Goal: Task Accomplishment & Management: Use online tool/utility

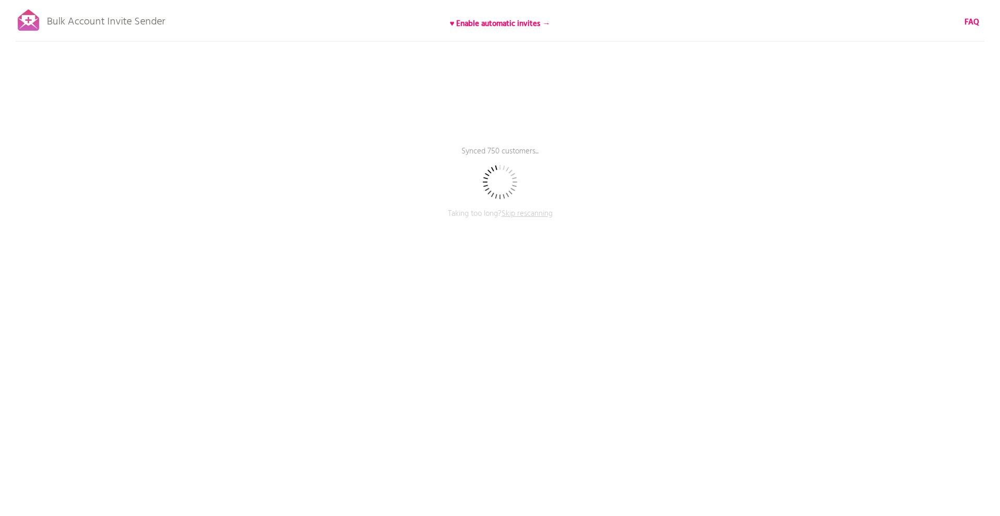
click at [526, 213] on span "Skip rescanning" at bounding box center [526, 214] width 51 height 12
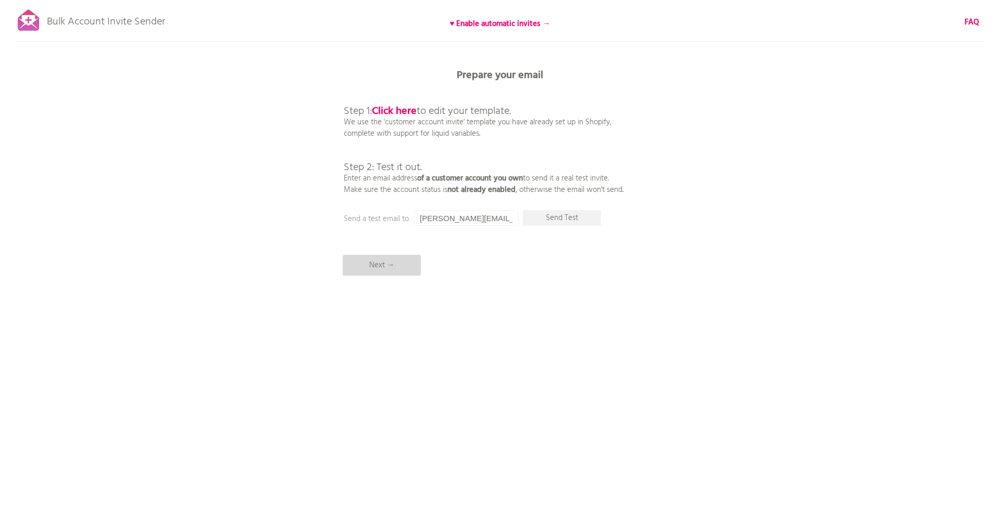
click at [412, 257] on p "Next →" at bounding box center [382, 265] width 78 height 21
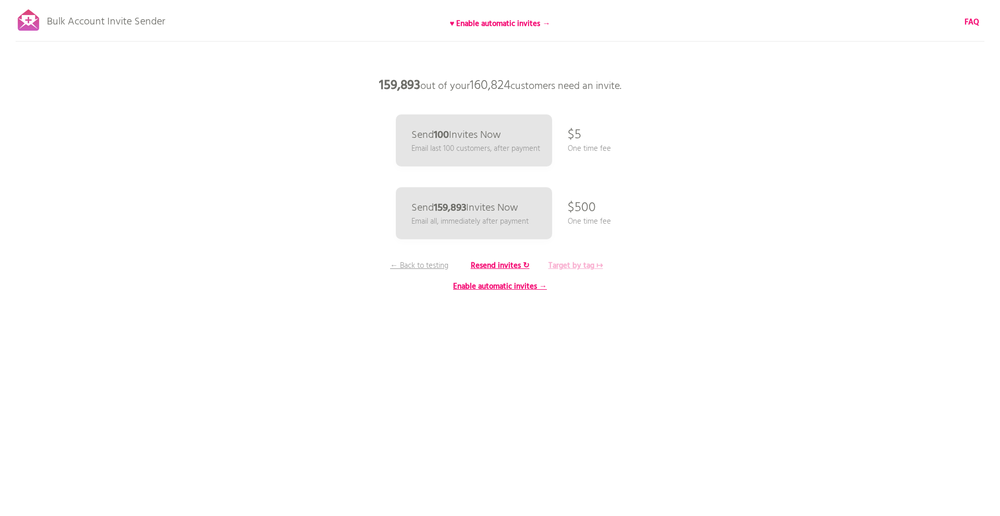
click at [573, 266] on b "Target by tag ↦" at bounding box center [575, 266] width 55 height 12
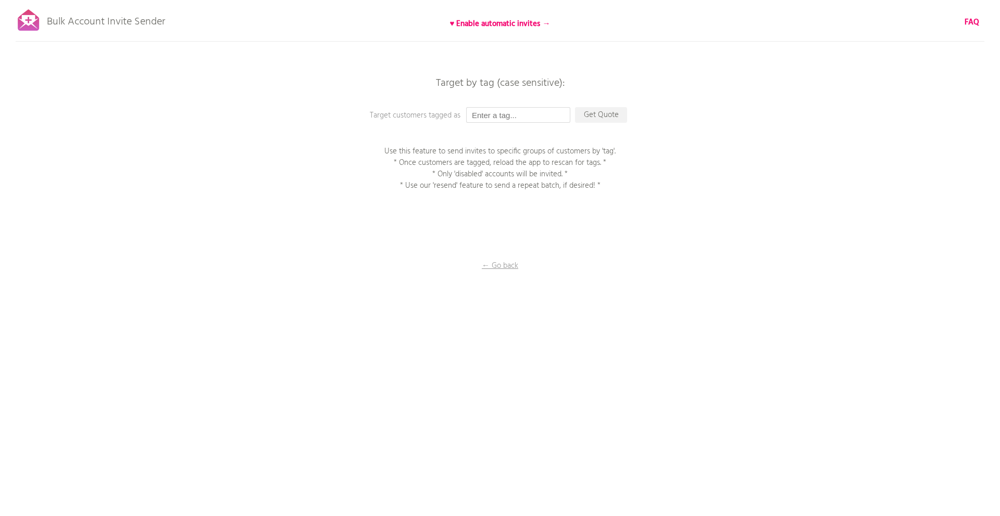
click at [504, 117] on input "text" at bounding box center [518, 115] width 104 height 16
paste input "250901_アカウント有効化招待メール_金鑽會員"
type input "250901_アカウント有効化招待メール_金鑽會員"
click at [598, 111] on p "Get Quote" at bounding box center [601, 115] width 52 height 16
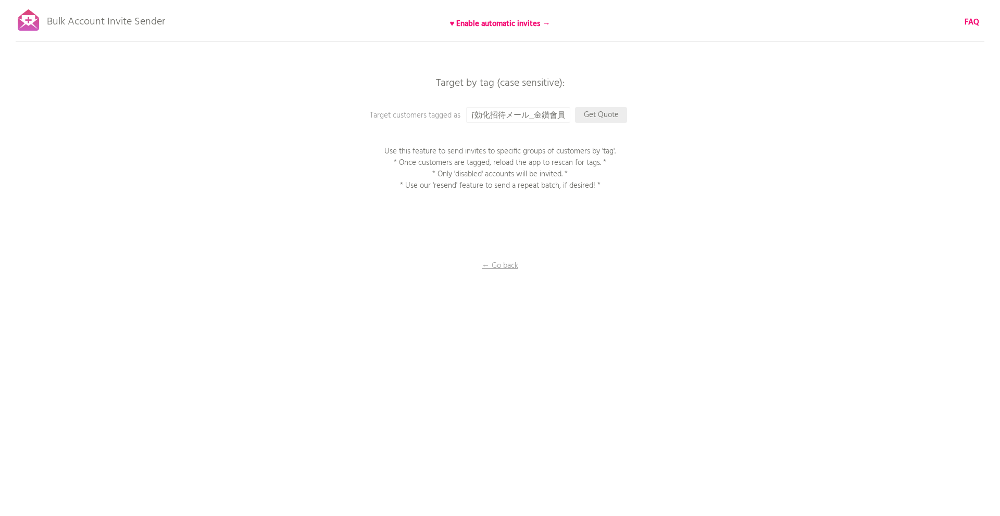
scroll to position [0, 0]
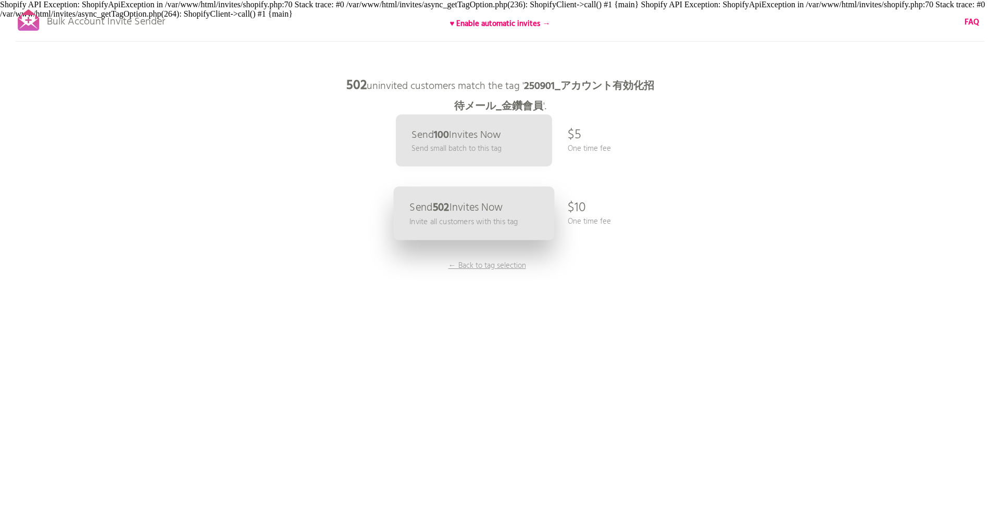
click at [513, 226] on p "Invite all customers with this tag" at bounding box center [463, 222] width 108 height 12
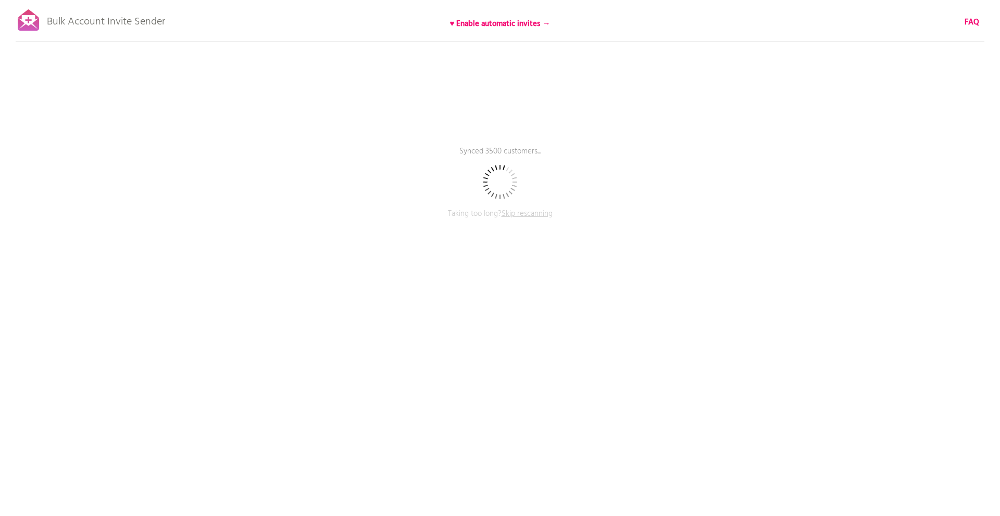
click at [528, 211] on span "Skip rescanning" at bounding box center [526, 214] width 51 height 12
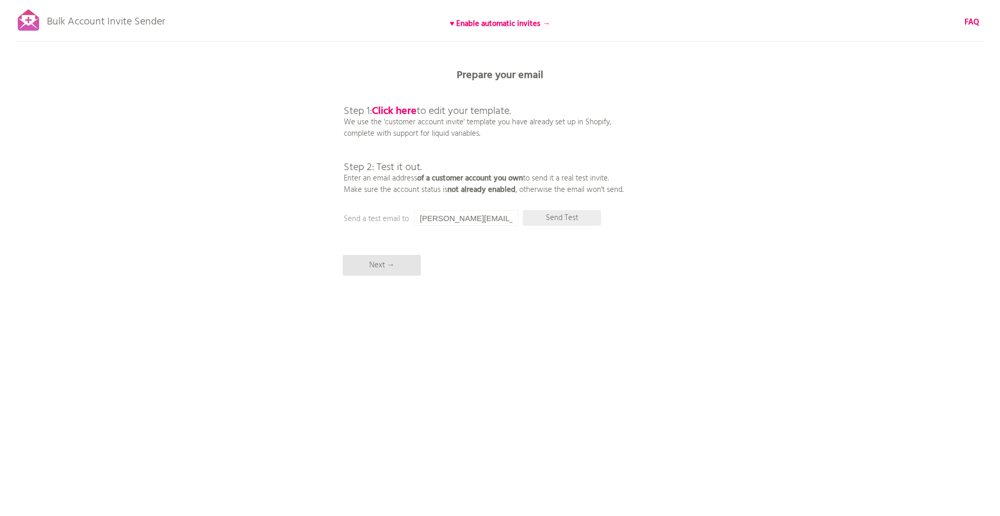
click at [552, 218] on p "Send Test" at bounding box center [562, 218] width 78 height 16
click at [555, 218] on p "Success" at bounding box center [562, 218] width 78 height 16
click at [385, 277] on div "Bulk Account Invite Sender ♥ Enable automatic invites → FAQ Skipped syncing cus…" at bounding box center [500, 182] width 1000 height 364
click at [387, 272] on p "Next →" at bounding box center [382, 265] width 78 height 21
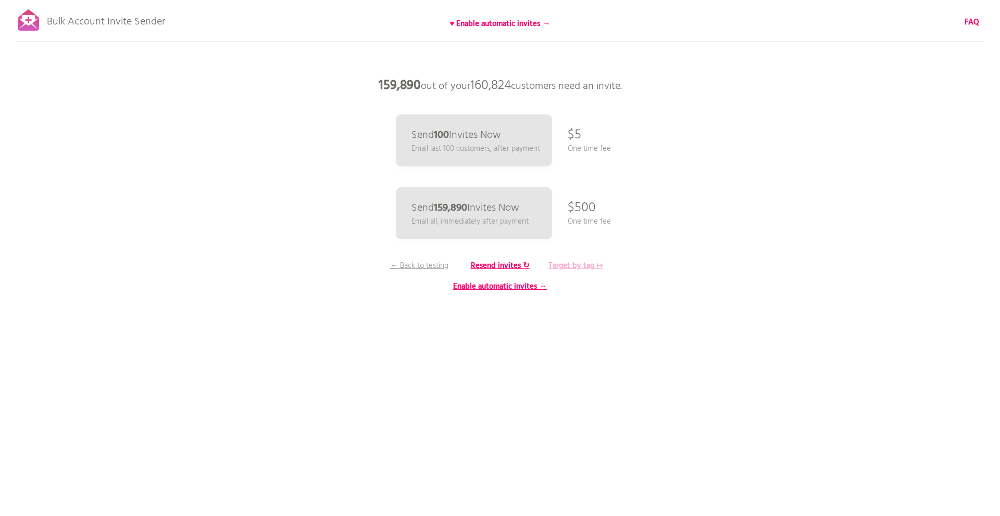
click at [589, 264] on b "Target by tag ↦" at bounding box center [575, 266] width 55 height 12
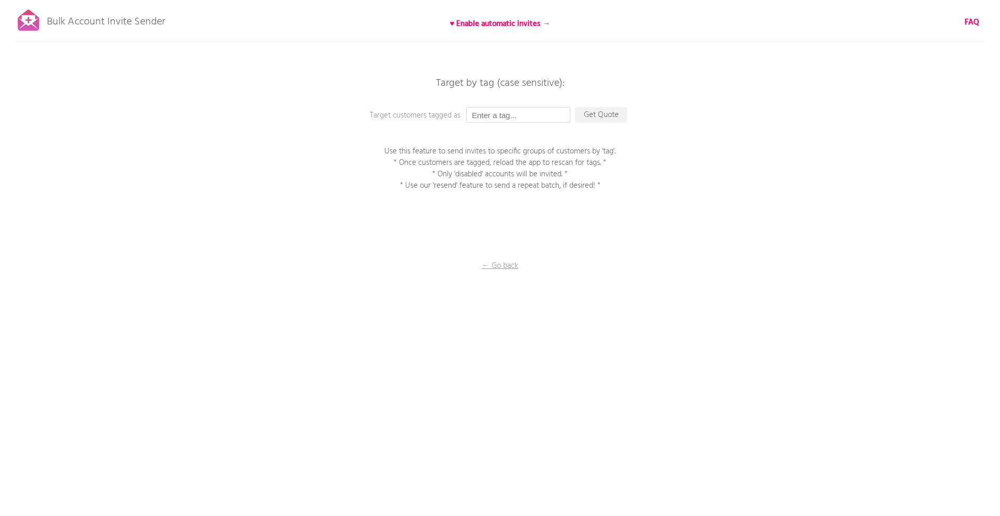
click at [520, 114] on input "text" at bounding box center [518, 115] width 104 height 16
paste input "250901_アカウント有効化招待メール_金鑽會員"
type input "250901_アカウント有効化招待メール_金鑽會員"
click at [596, 118] on p "Get Quote" at bounding box center [601, 115] width 52 height 16
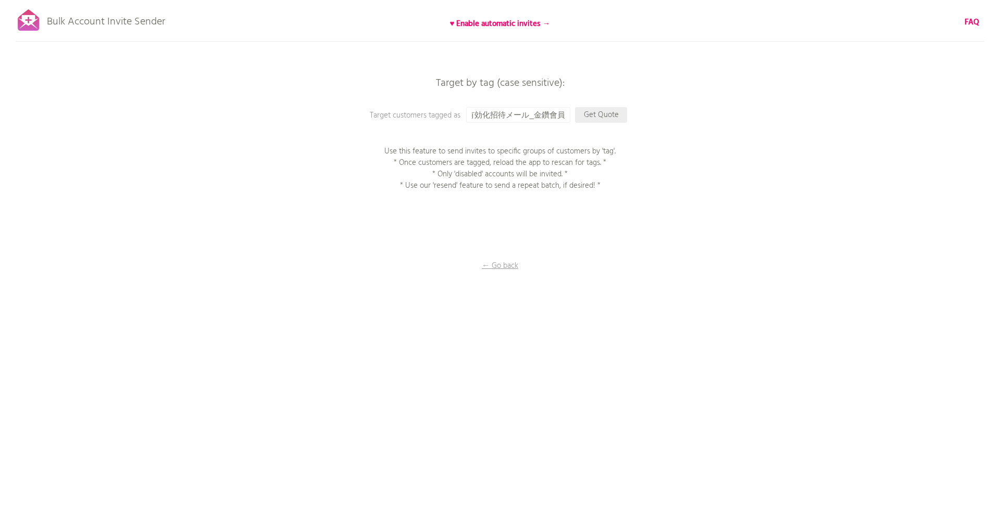
scroll to position [0, 0]
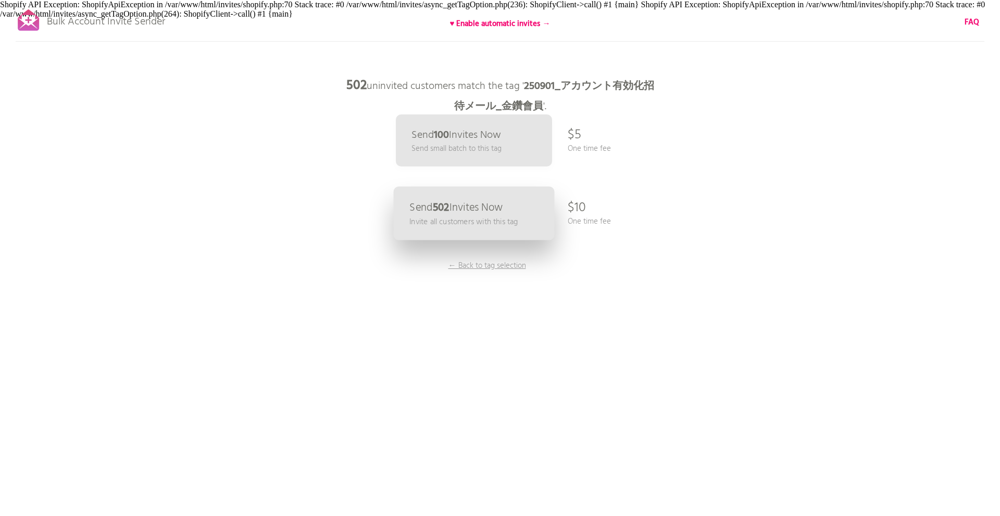
click at [486, 211] on p "Send 502 Invites Now" at bounding box center [455, 208] width 93 height 11
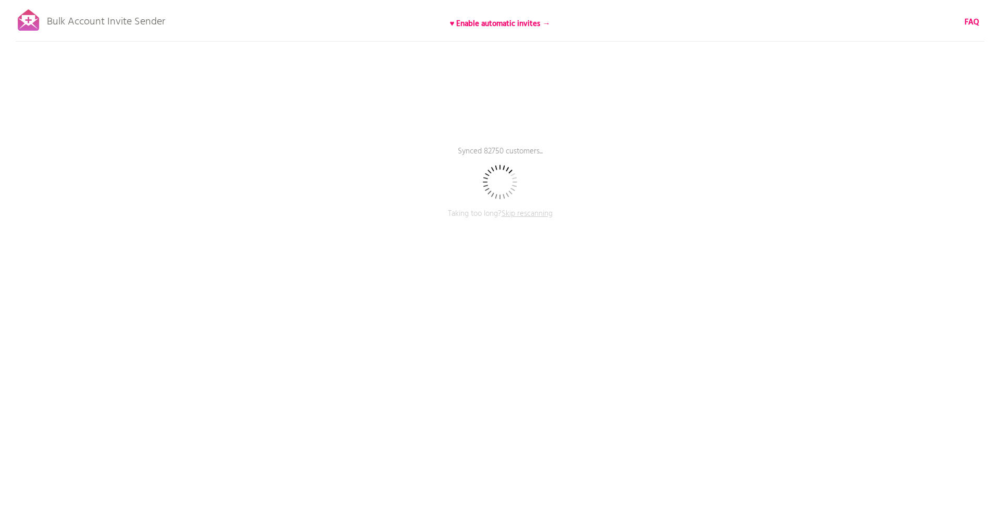
click at [182, 34] on div "Bulk Account Invite Sender ♥ Enable automatic invites → FAQ Synced 82750 custom…" at bounding box center [500, 182] width 1000 height 364
click at [153, 63] on div "Bulk Account Invite Sender ♥ Enable automatic invites → FAQ Synced 82750 custom…" at bounding box center [500, 182] width 1000 height 364
drag, startPoint x: 742, startPoint y: 120, endPoint x: 754, endPoint y: 19, distance: 102.2
click at [744, 118] on div "Bulk Account Invite Sender ♥ Enable automatic invites → FAQ Synced 155500 custo…" at bounding box center [500, 182] width 1000 height 364
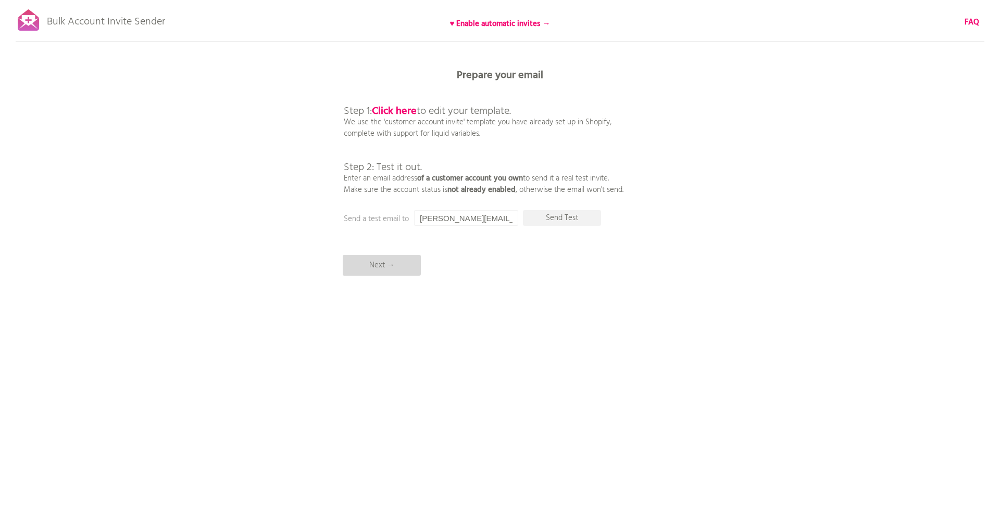
click at [410, 262] on p "Next →" at bounding box center [382, 265] width 78 height 21
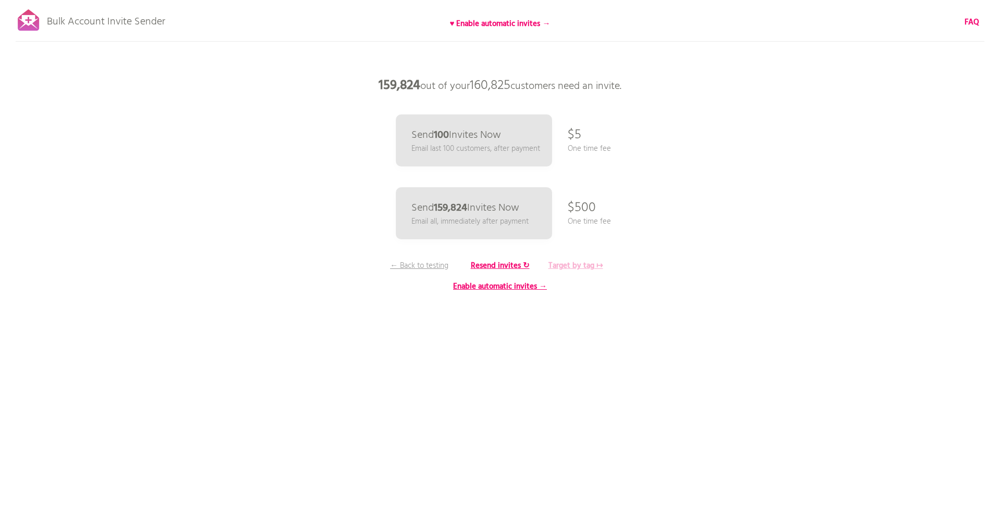
click at [576, 269] on b "Target by tag ↦" at bounding box center [575, 266] width 55 height 12
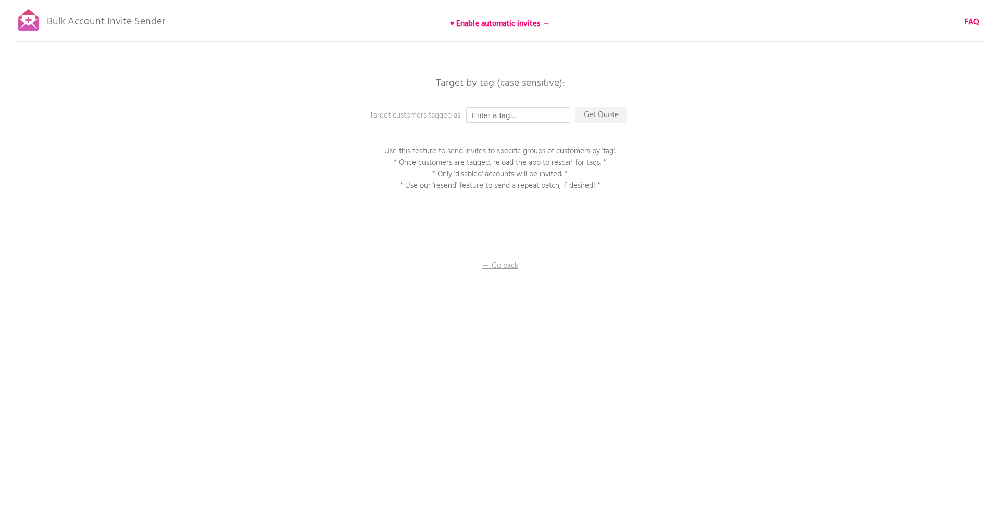
click at [492, 116] on input "text" at bounding box center [518, 115] width 104 height 16
click at [533, 115] on input "text" at bounding box center [518, 115] width 104 height 16
paste input "250901_アカウント有効化招待メール_金鑽會員"
type input "250901_アカウント有効化招待メール_金鑽會員"
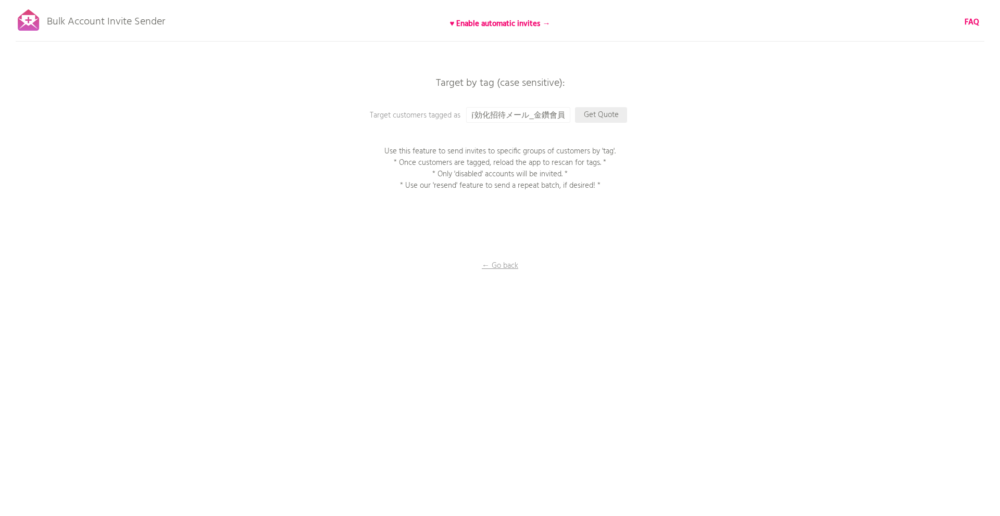
scroll to position [0, 0]
click at [594, 121] on p "Get Quote" at bounding box center [601, 115] width 52 height 16
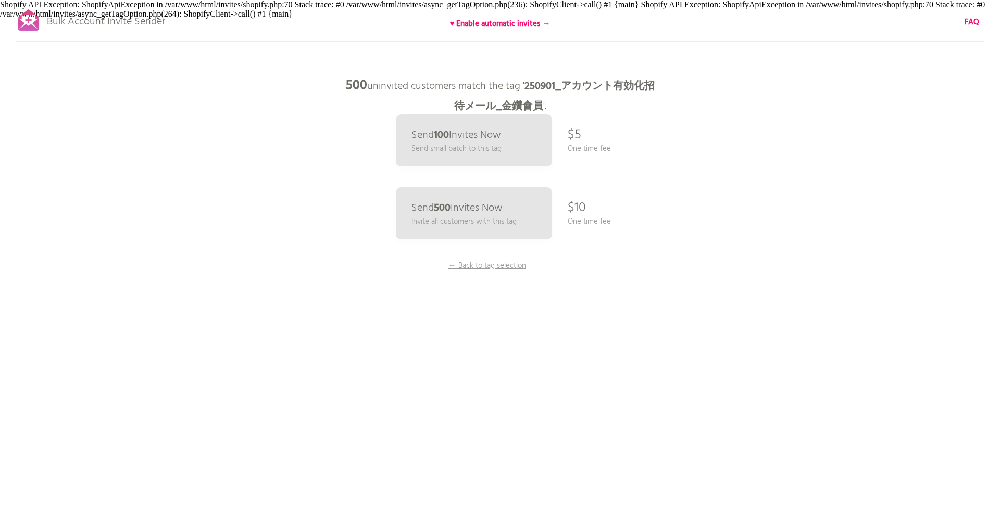
click at [586, 209] on div "Bulk Account Invite Sender ♥ Enable automatic invites → FAQ Synced all customer…" at bounding box center [500, 182] width 1000 height 364
click at [473, 229] on link "Send 500 Invites Now Invite all customers with this tag" at bounding box center [474, 214] width 161 height 54
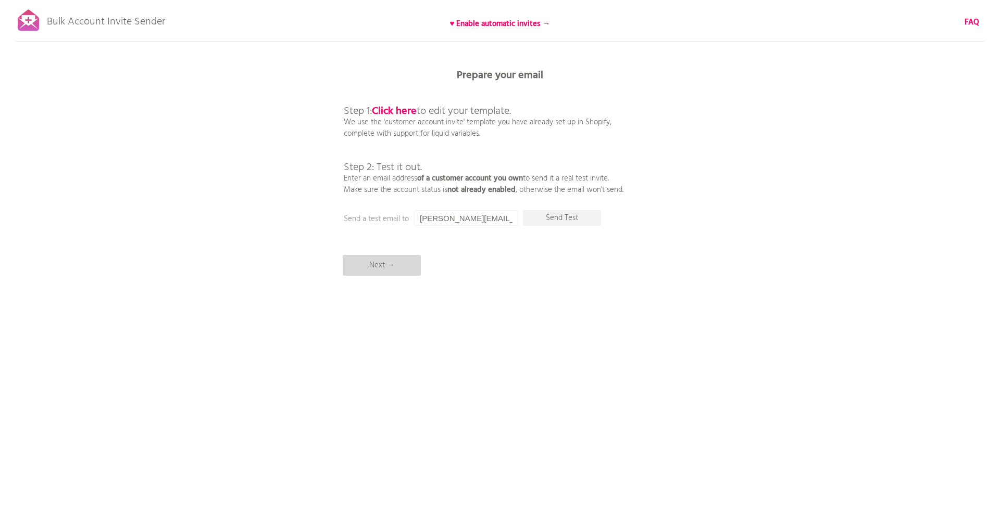
click at [405, 269] on p "Next →" at bounding box center [382, 265] width 78 height 21
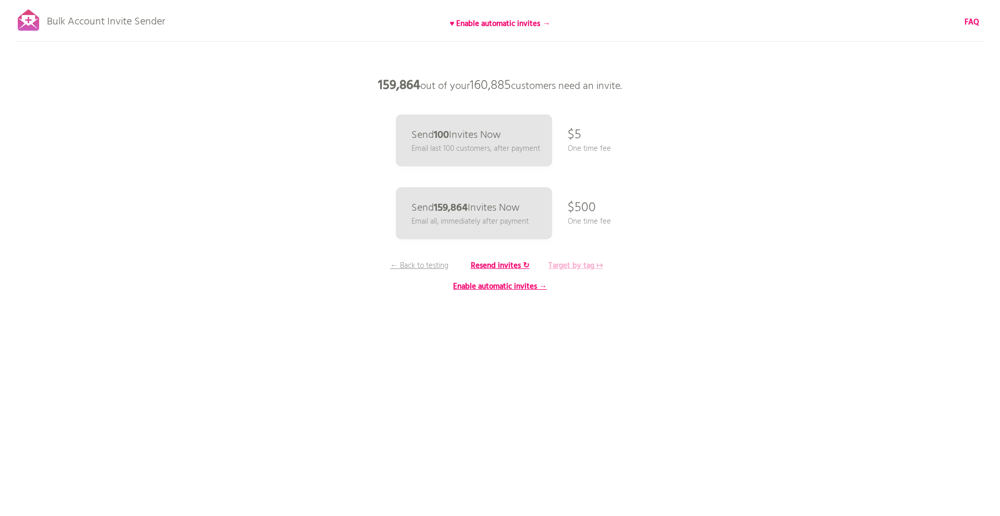
click at [590, 265] on b "Target by tag ↦" at bounding box center [575, 266] width 55 height 12
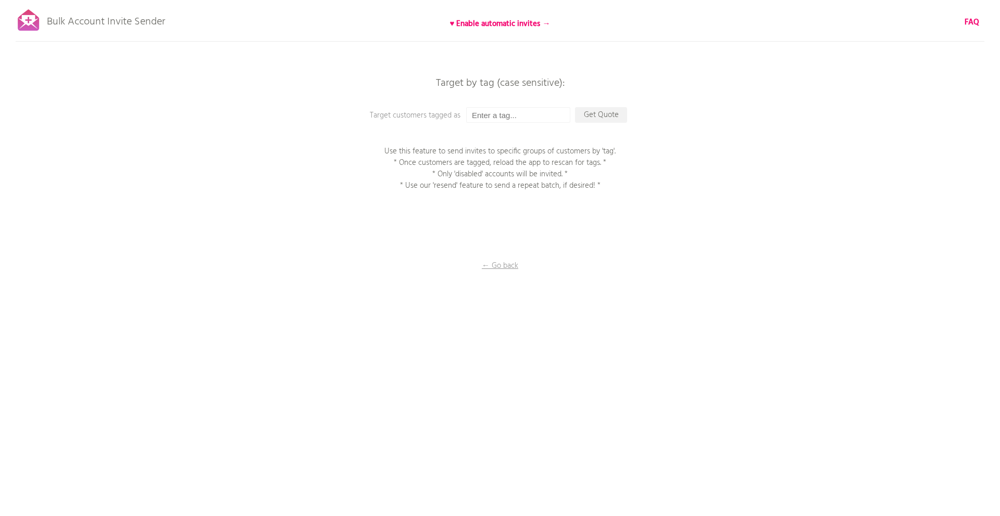
click at [498, 123] on div "Bulk Account Invite Sender ♥ Enable automatic invites → FAQ Synced all customer…" at bounding box center [500, 182] width 1000 height 364
click at [497, 119] on input "text" at bounding box center [518, 115] width 104 height 16
paste input "250901_アカウント有効化招待メール_金鑽會員"
type input "250901_アカウント有効化招待メール_金鑽會員"
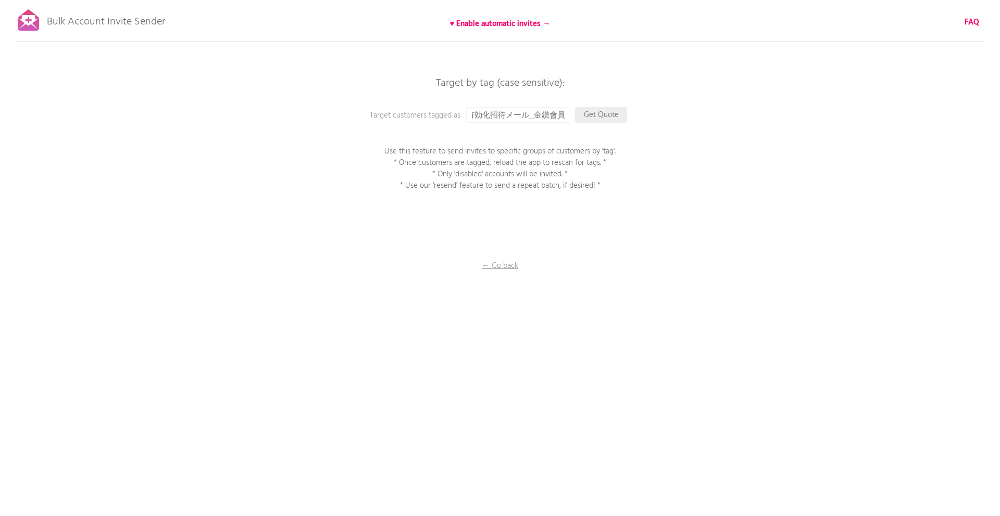
click at [604, 115] on p "Get Quote" at bounding box center [601, 115] width 52 height 16
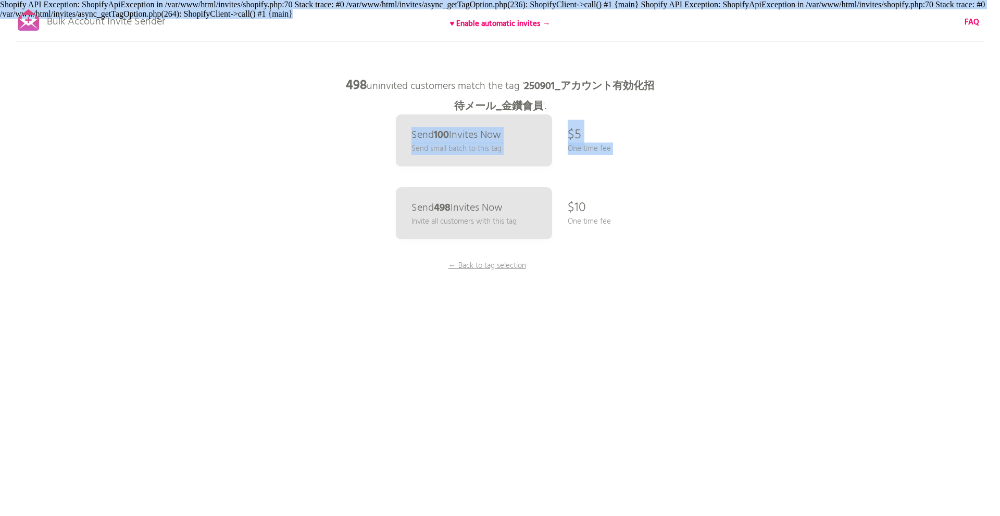
drag, startPoint x: 308, startPoint y: 15, endPoint x: -8, endPoint y: 4, distance: 316.2
click at [0, 4] on html "Bulk Account Invite Sender ♥ Enable automatic invites → FAQ Synced all customer…" at bounding box center [500, 258] width 1000 height 516
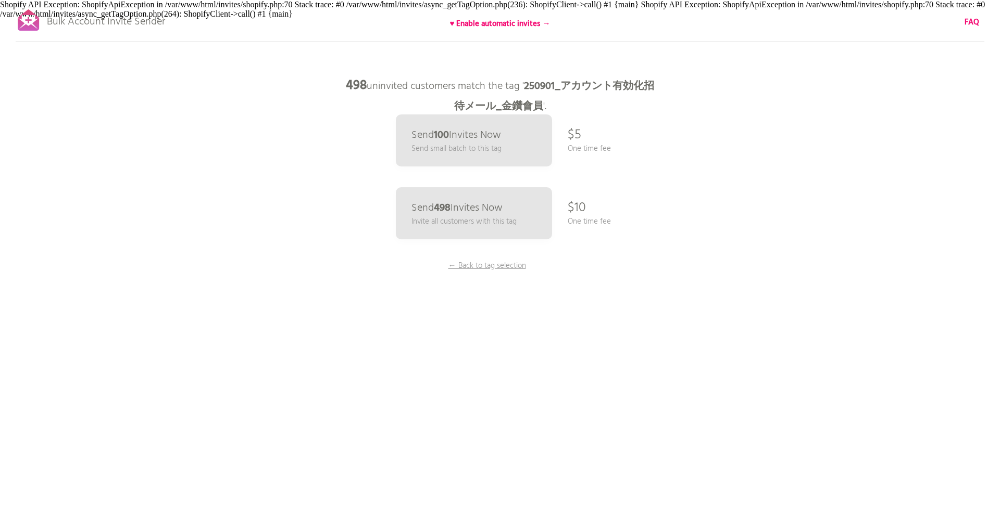
click at [8, 4] on div "498 uninvited customers match the tag ' 250901_アカウント有効化招待メール_金鑽會員 '. Shopify AP…" at bounding box center [500, 9] width 1000 height 19
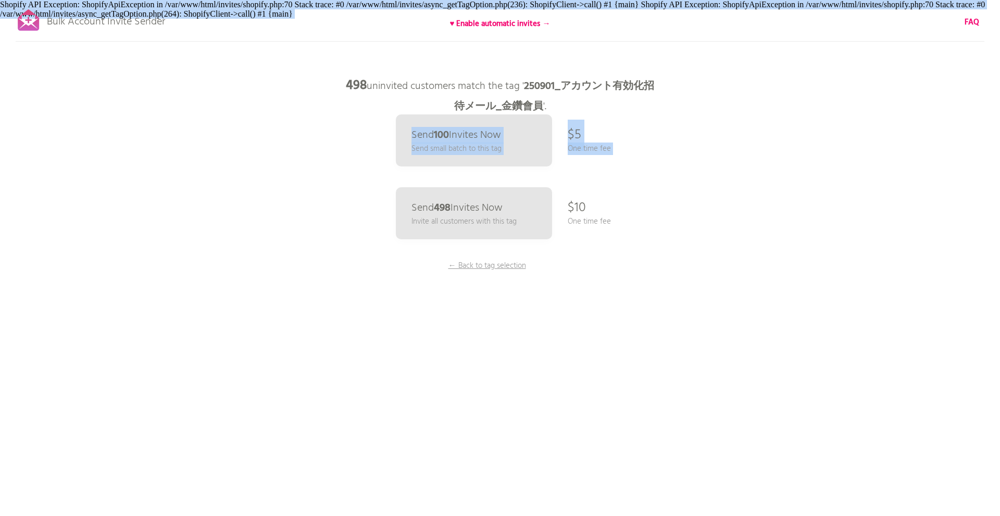
click at [301, 15] on div "498 uninvited customers match the tag ' 250901_アカウント有効化招待メール_金鑽會員 '. Shopify AP…" at bounding box center [500, 9] width 1000 height 19
copy div "Shopify API Exception: ShopifyApiException in /var/www/html/invites/shopify.php…"
click at [343, 241] on div "Bulk Account Invite Sender ♥ Enable automatic invites → FAQ Synced all customer…" at bounding box center [500, 182] width 1000 height 364
drag, startPoint x: 300, startPoint y: 16, endPoint x: -3, endPoint y: 4, distance: 302.7
click at [0, 4] on html "Bulk Account Invite Sender ♥ Enable automatic invites → FAQ Synced all customer…" at bounding box center [500, 258] width 1000 height 516
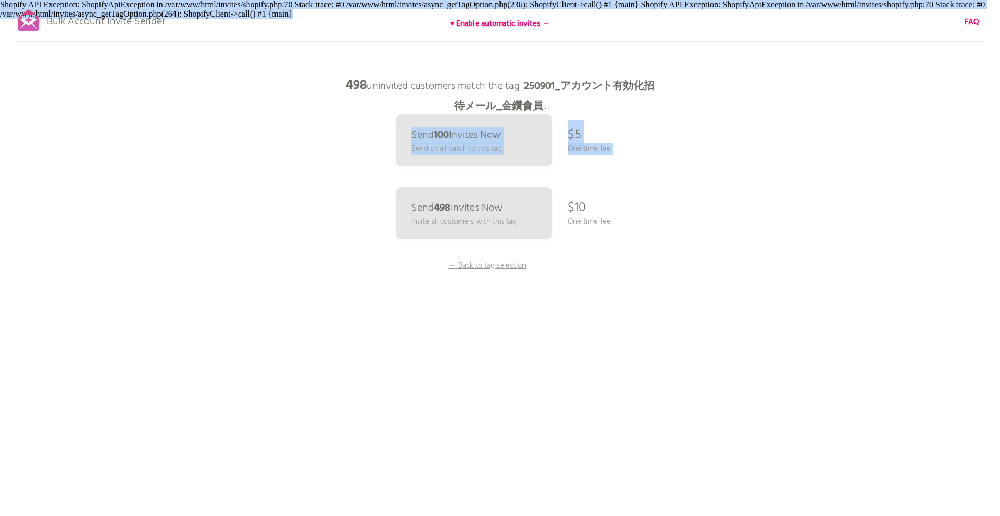
copy div "Shopify API Exception: ShopifyApiException in /var/www/html/invites/shopify.php…"
drag, startPoint x: 300, startPoint y: 17, endPoint x: 296, endPoint y: 13, distance: 5.5
click at [300, 17] on div "498 uninvited customers match the tag ' 250901_アカウント有効化招待メール_金鑽會員 '. Shopify AP…" at bounding box center [500, 9] width 1000 height 19
drag, startPoint x: 296, startPoint y: 12, endPoint x: 18, endPoint y: -2, distance: 278.4
click at [18, 0] on html "Bulk Account Invite Sender ♥ Enable automatic invites → FAQ Synced all customer…" at bounding box center [500, 258] width 1000 height 516
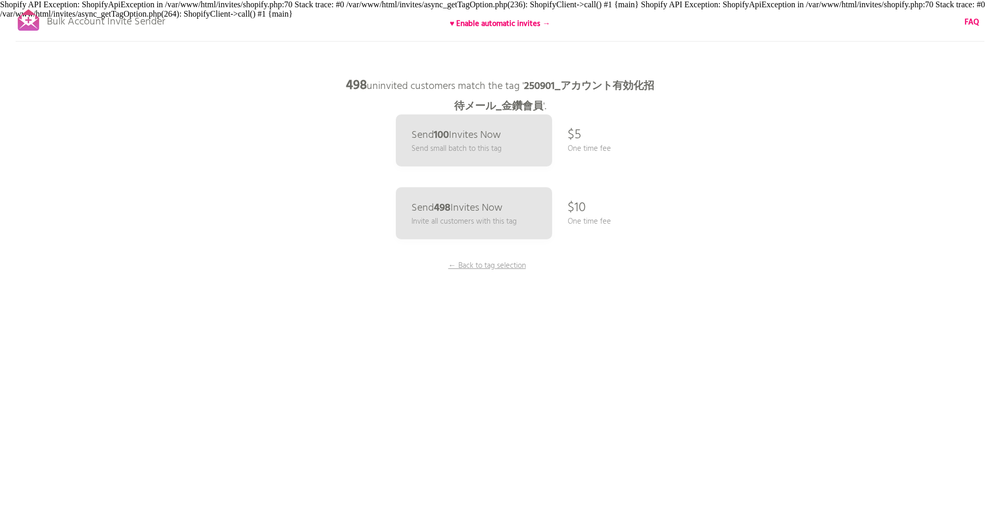
click at [27, 1] on div "498 uninvited customers match the tag ' 250901_アカウント有効化招待メール_金鑽會員 '. Shopify AP…" at bounding box center [500, 9] width 1000 height 19
click at [27, 2] on div "498 uninvited customers match the tag ' 250901_アカウント有効化招待メール_金鑽會員 '. Shopify AP…" at bounding box center [500, 9] width 1000 height 19
click at [292, 14] on div "498 uninvited customers match the tag ' 250901_アカウント有効化招待メール_金鑽會員 '. Shopify AP…" at bounding box center [500, 9] width 1000 height 19
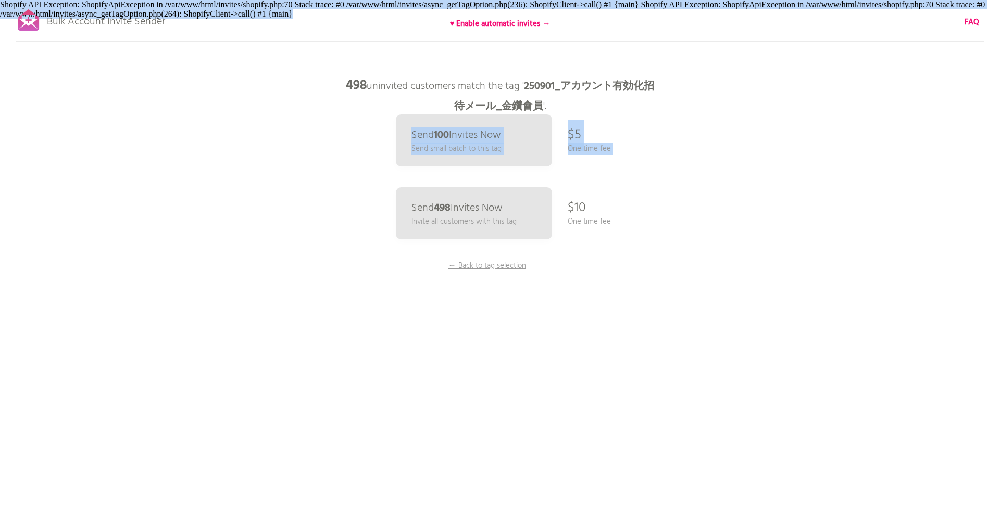
drag, startPoint x: 295, startPoint y: 14, endPoint x: -5, endPoint y: 3, distance: 299.5
click at [0, 3] on html "Bulk Account Invite Sender ♥ Enable automatic invites → FAQ Synced all customer…" at bounding box center [500, 258] width 1000 height 516
copy div "Shopify API Exception: ShopifyApiException in /var/www/html/invites/shopify.php…"
